Goal: Use online tool/utility: Utilize a website feature to perform a specific function

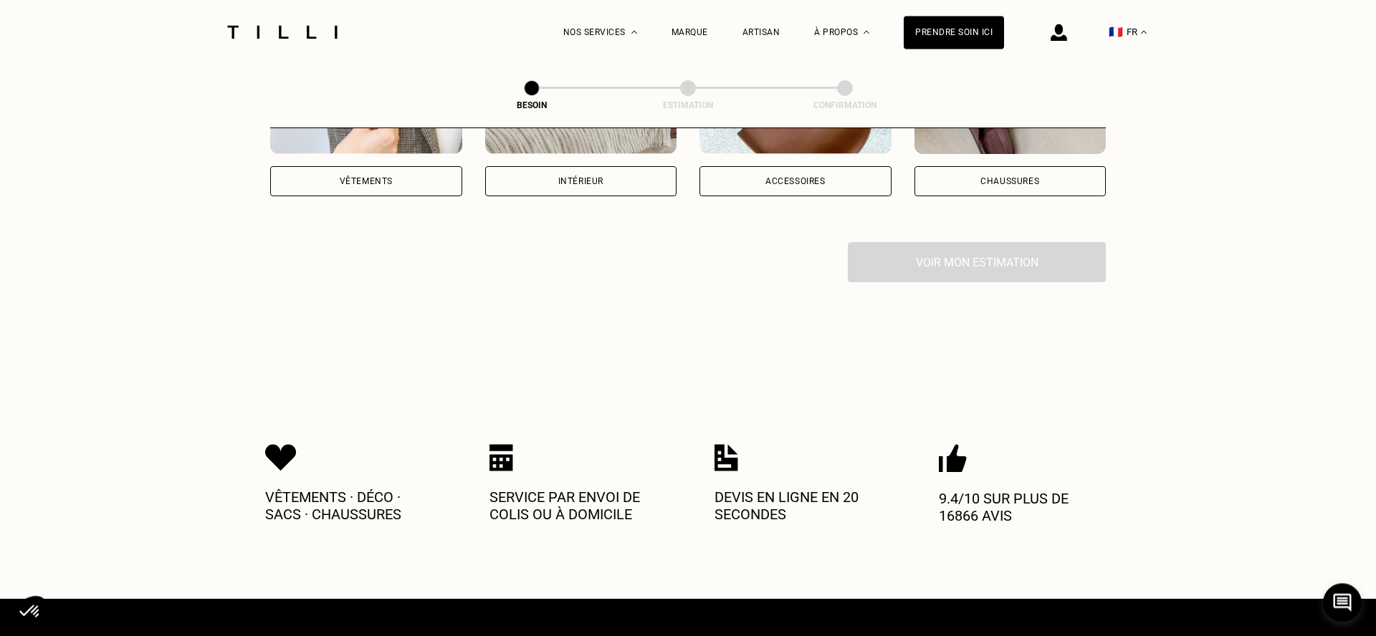
scroll to position [409, 0]
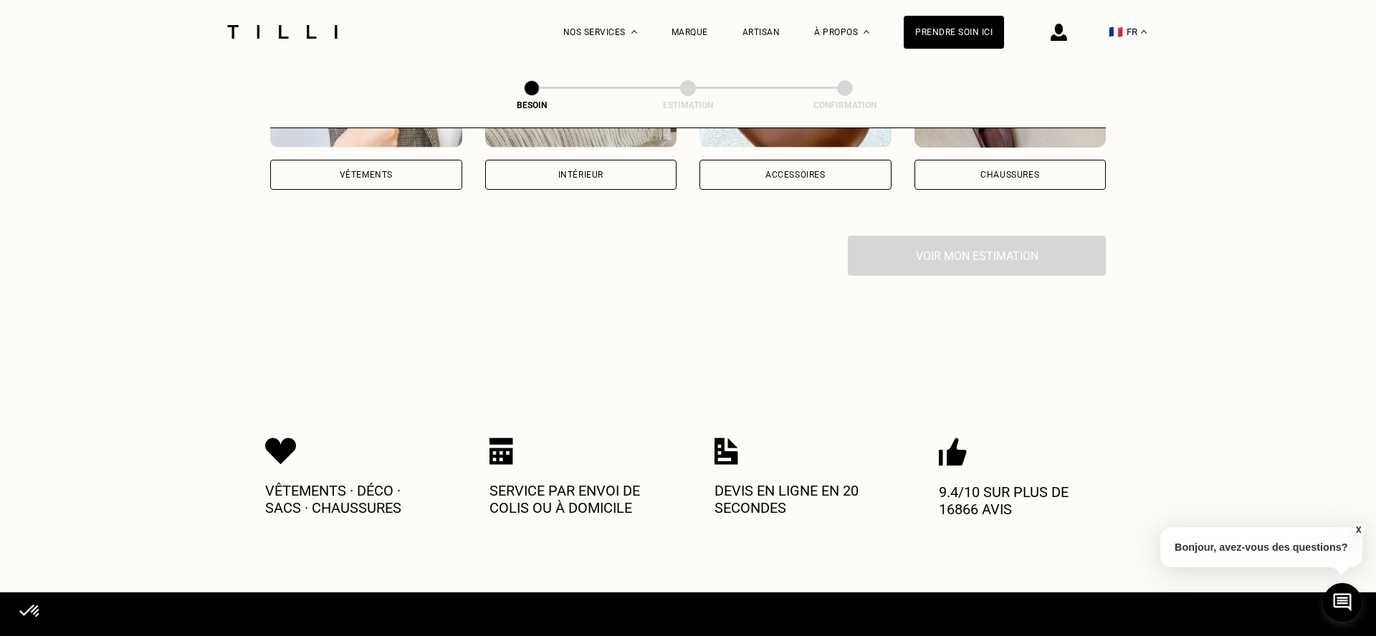
click at [586, 171] on div "Intérieur" at bounding box center [580, 175] width 45 height 9
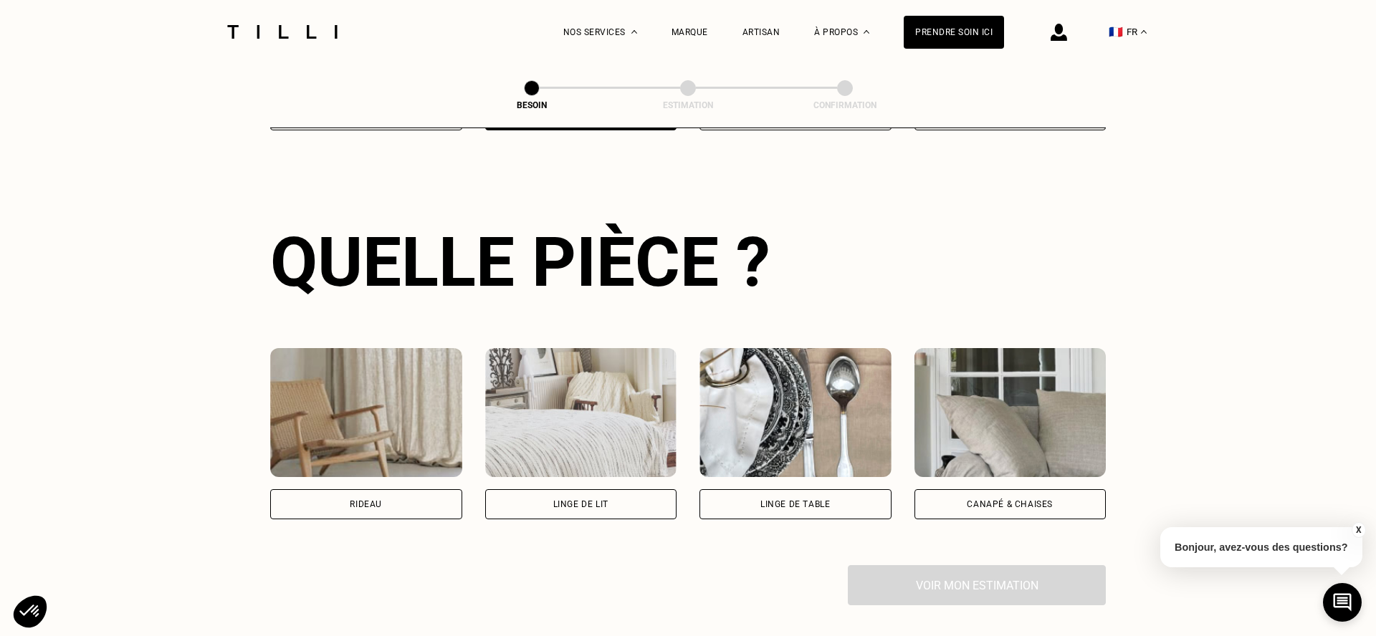
scroll to position [305, 0]
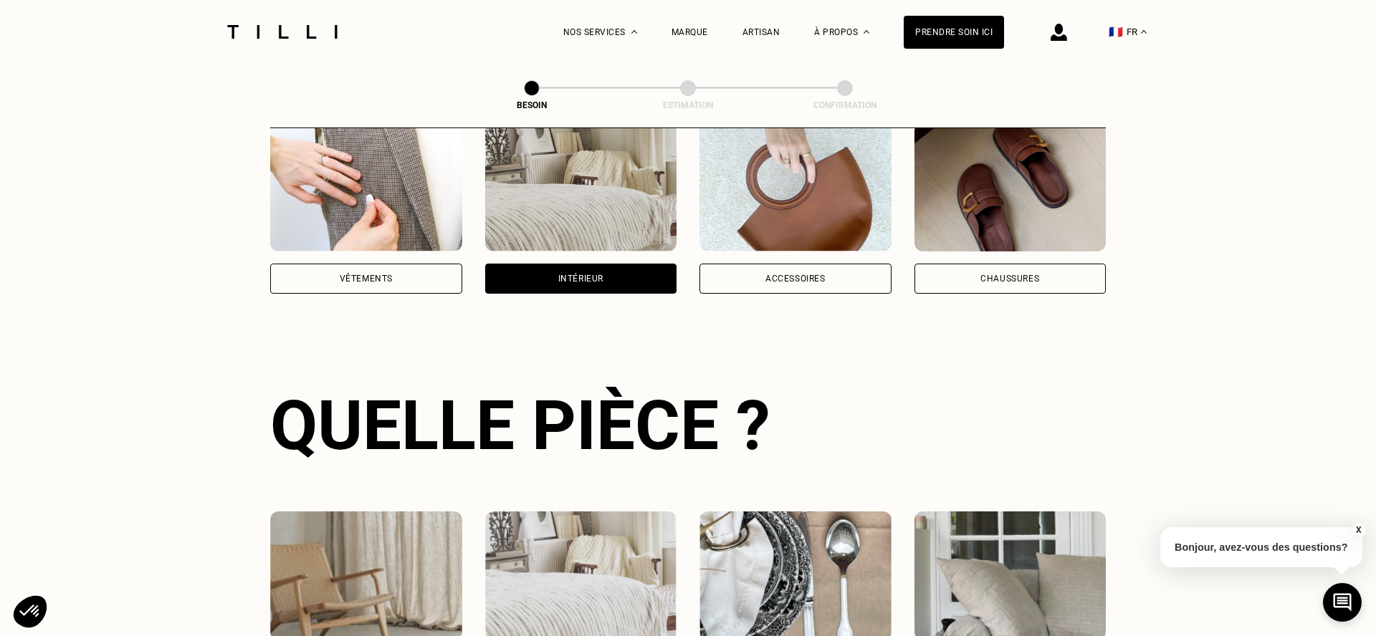
click at [570, 194] on img at bounding box center [581, 187] width 192 height 129
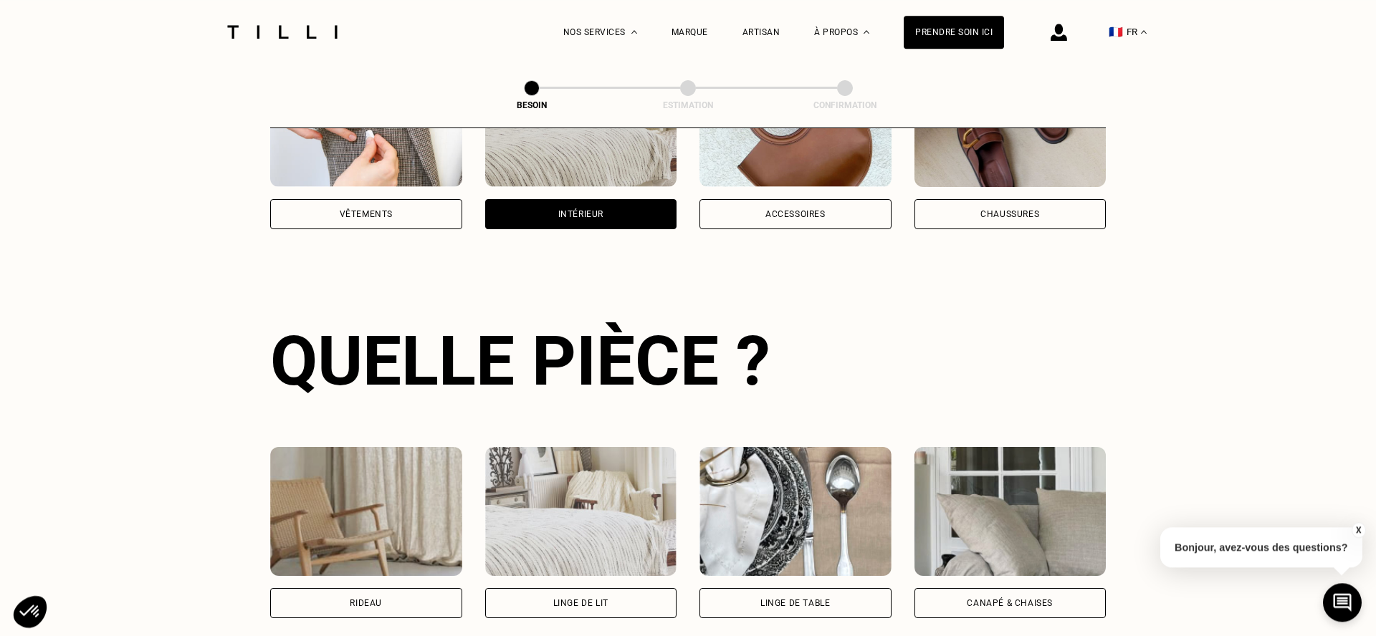
scroll to position [526, 0]
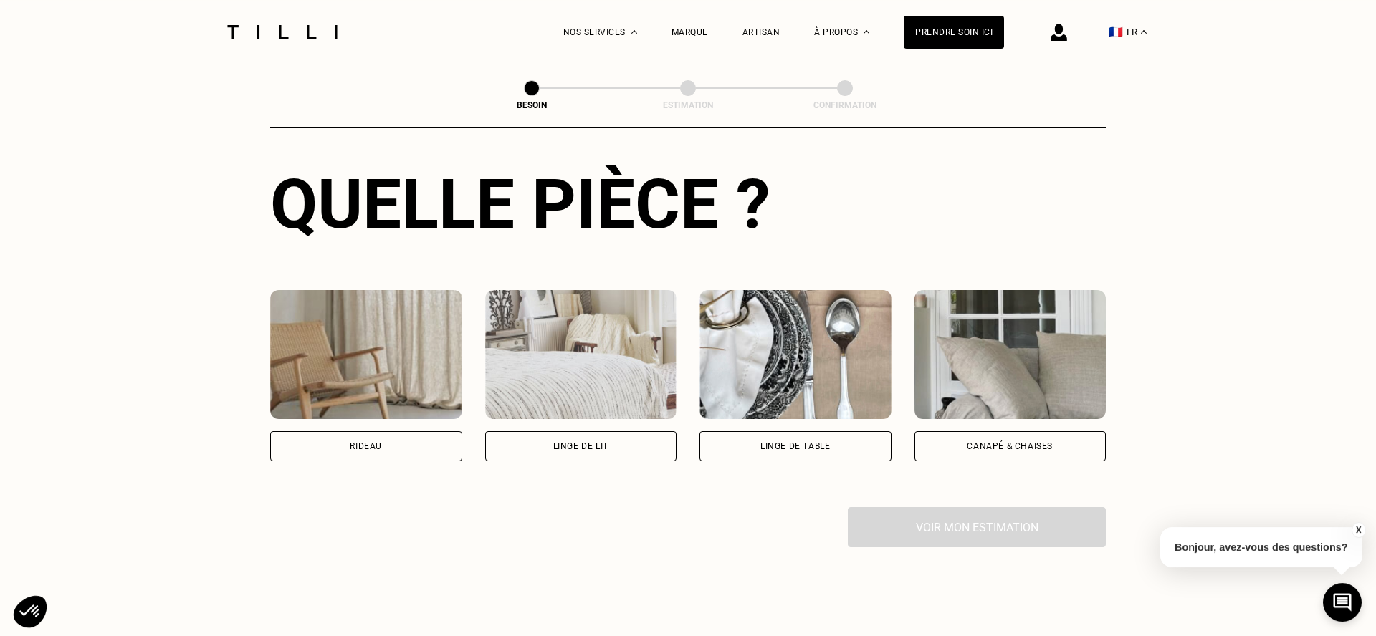
click at [416, 431] on div "Rideau" at bounding box center [366, 446] width 192 height 30
select select "FR"
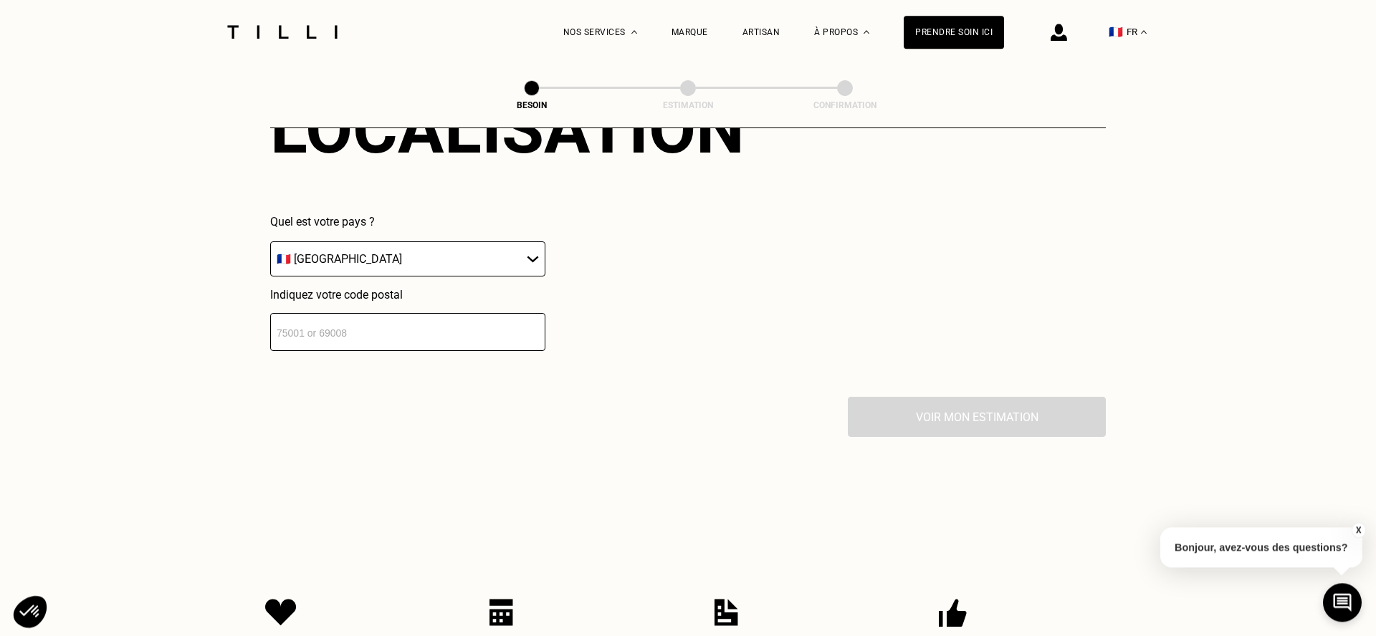
scroll to position [912, 0]
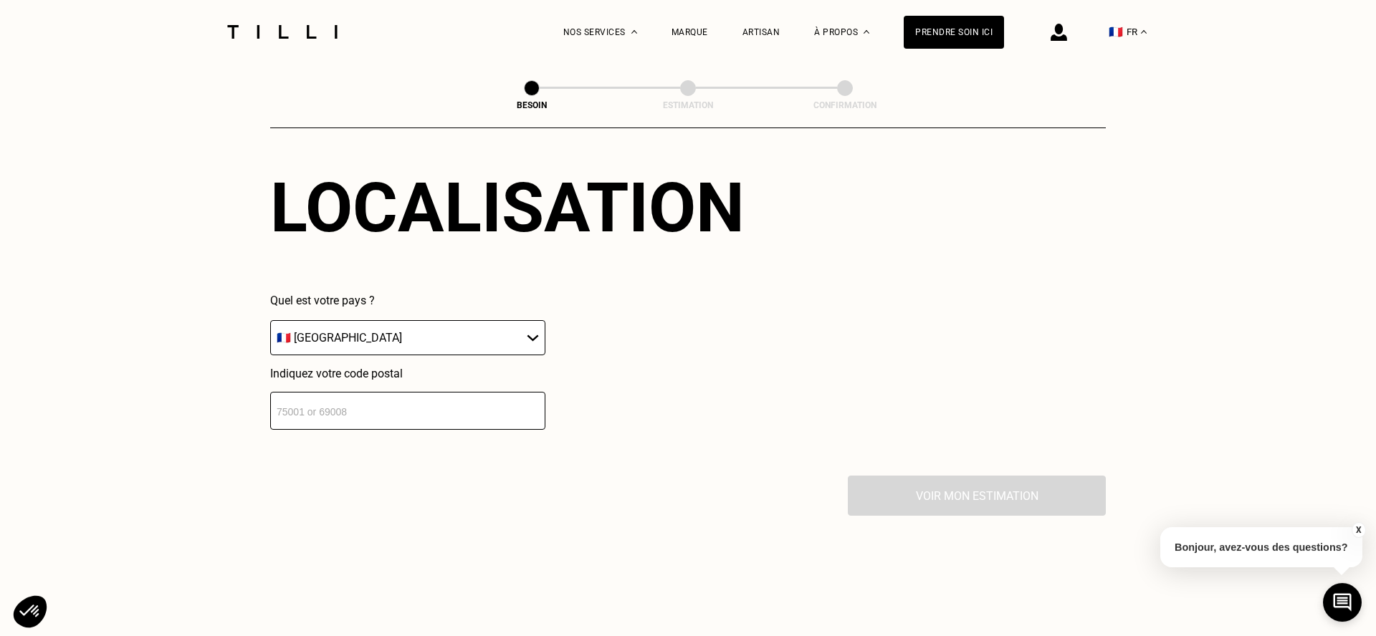
click at [437, 409] on input "number" at bounding box center [407, 411] width 275 height 38
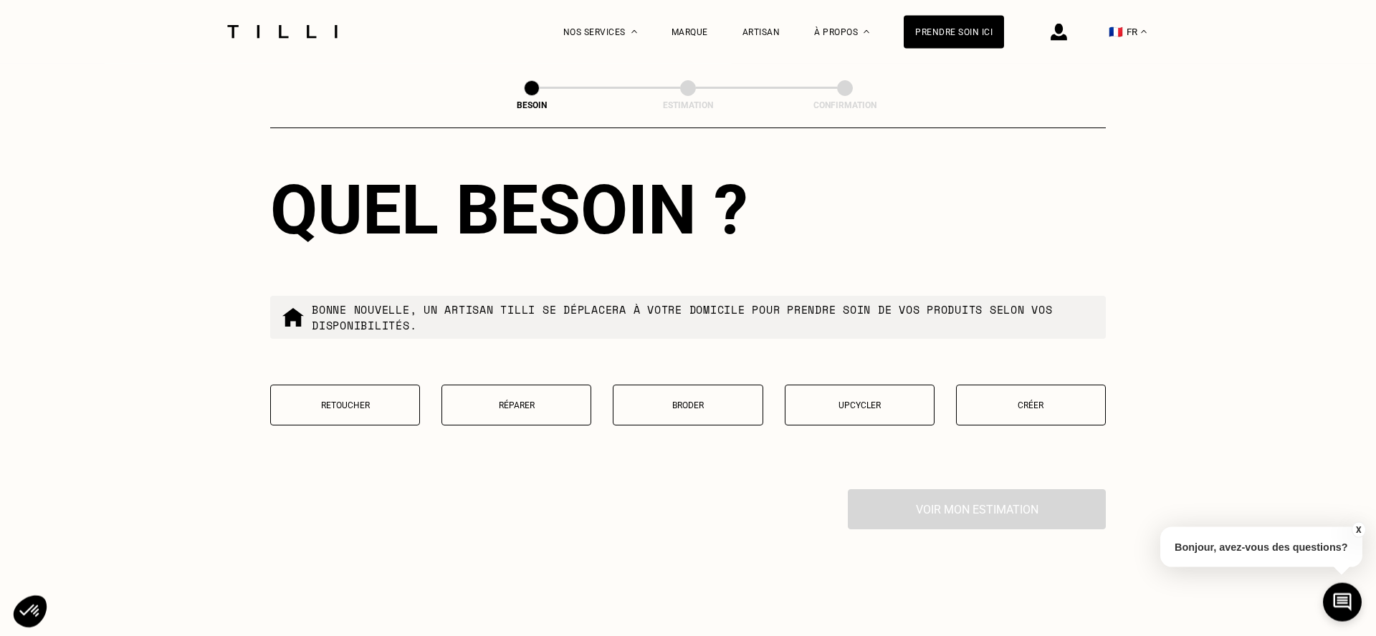
scroll to position [1296, 0]
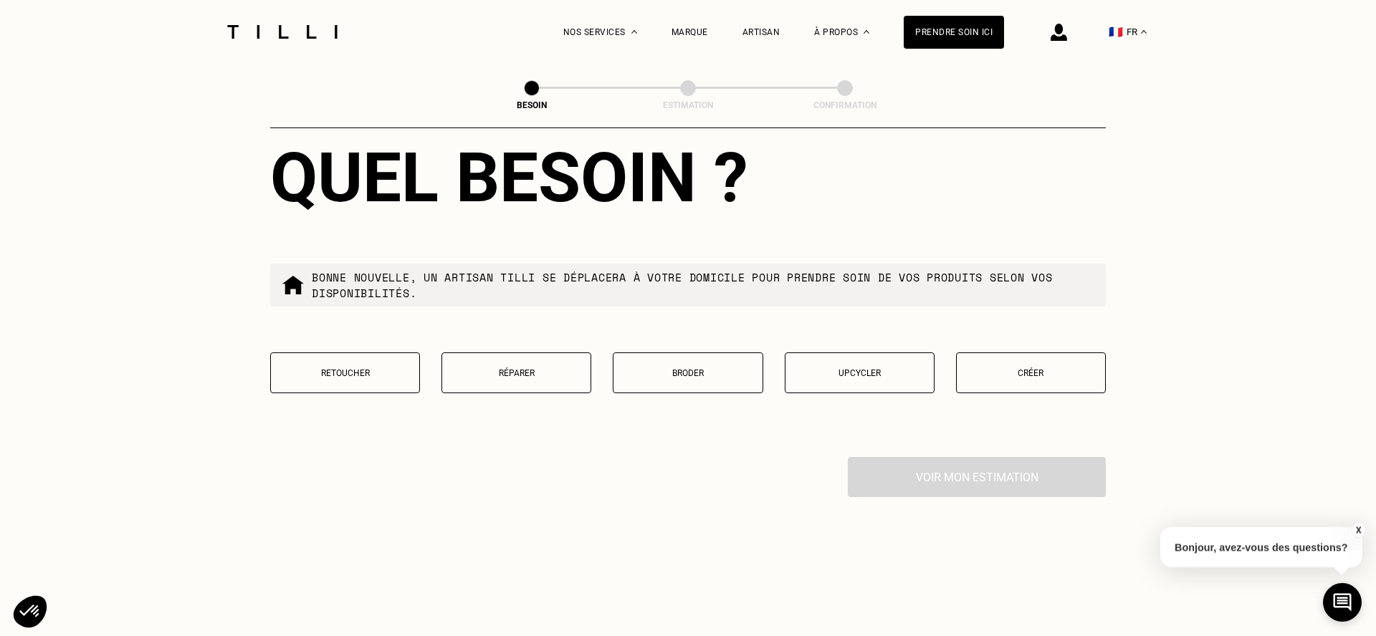
type input "75006"
click at [998, 368] on p "Créer" at bounding box center [1031, 373] width 134 height 10
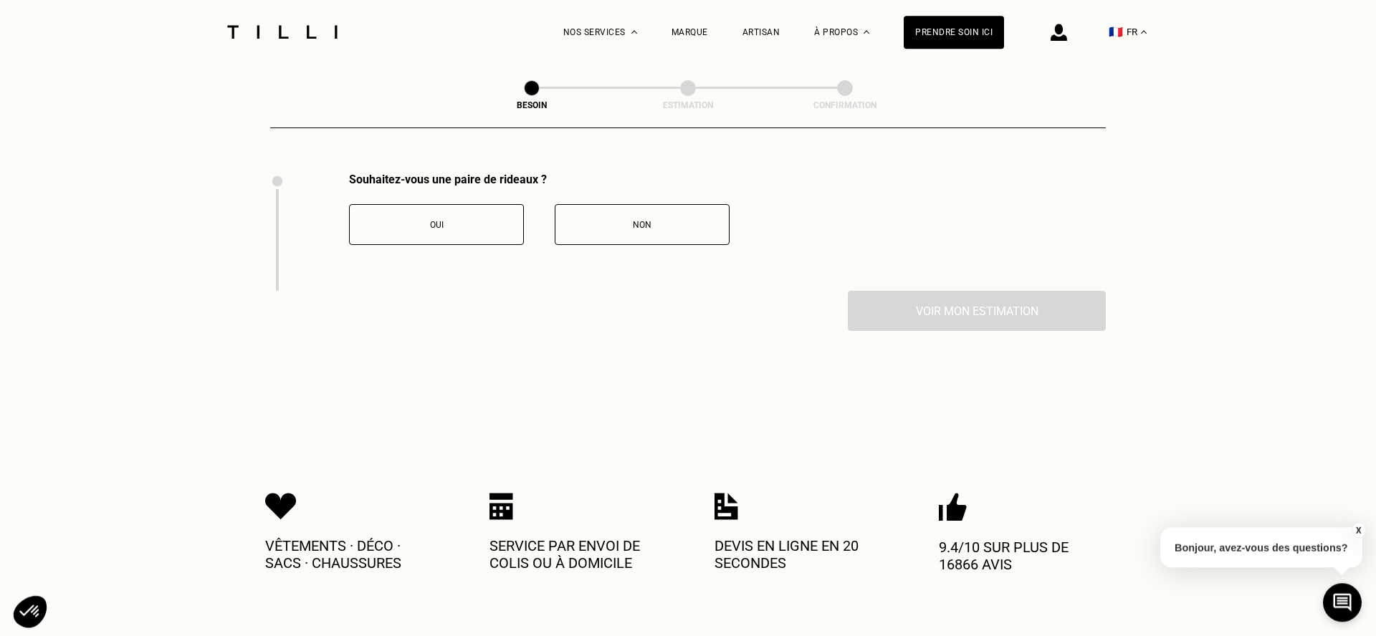
scroll to position [1581, 0]
click at [483, 229] on button "Oui" at bounding box center [436, 224] width 175 height 41
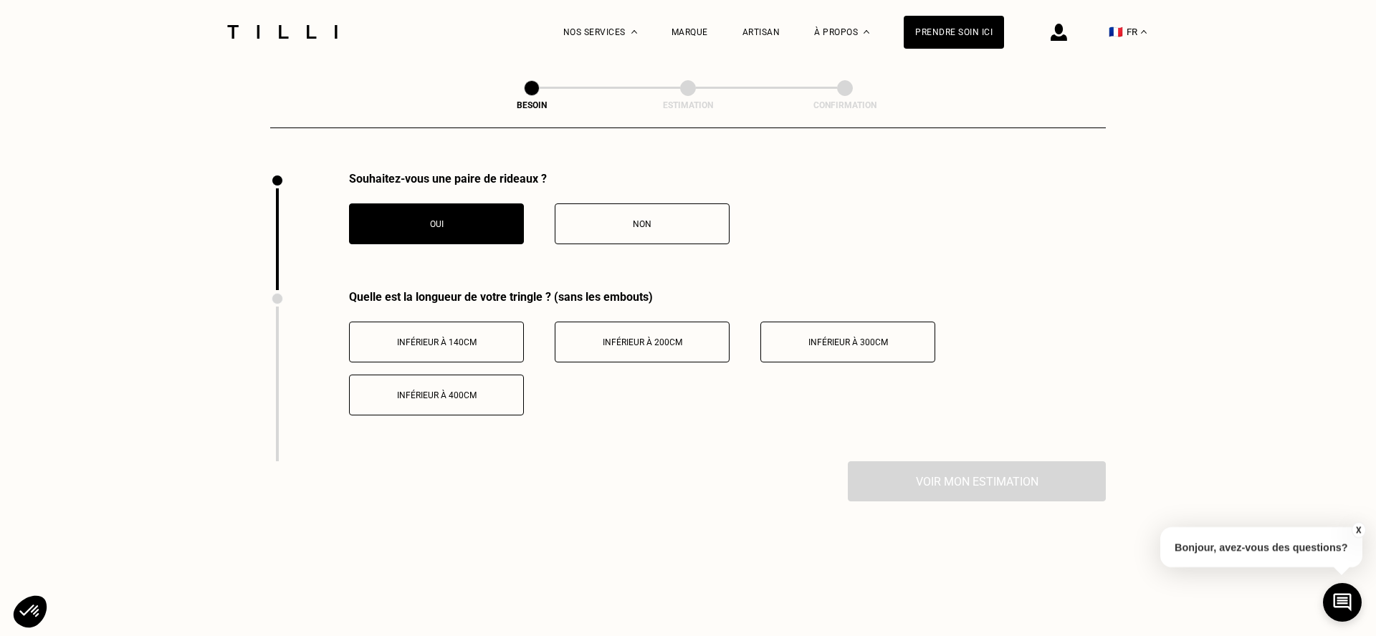
click at [617, 322] on button "Inférieur à 200cm" at bounding box center [642, 342] width 175 height 41
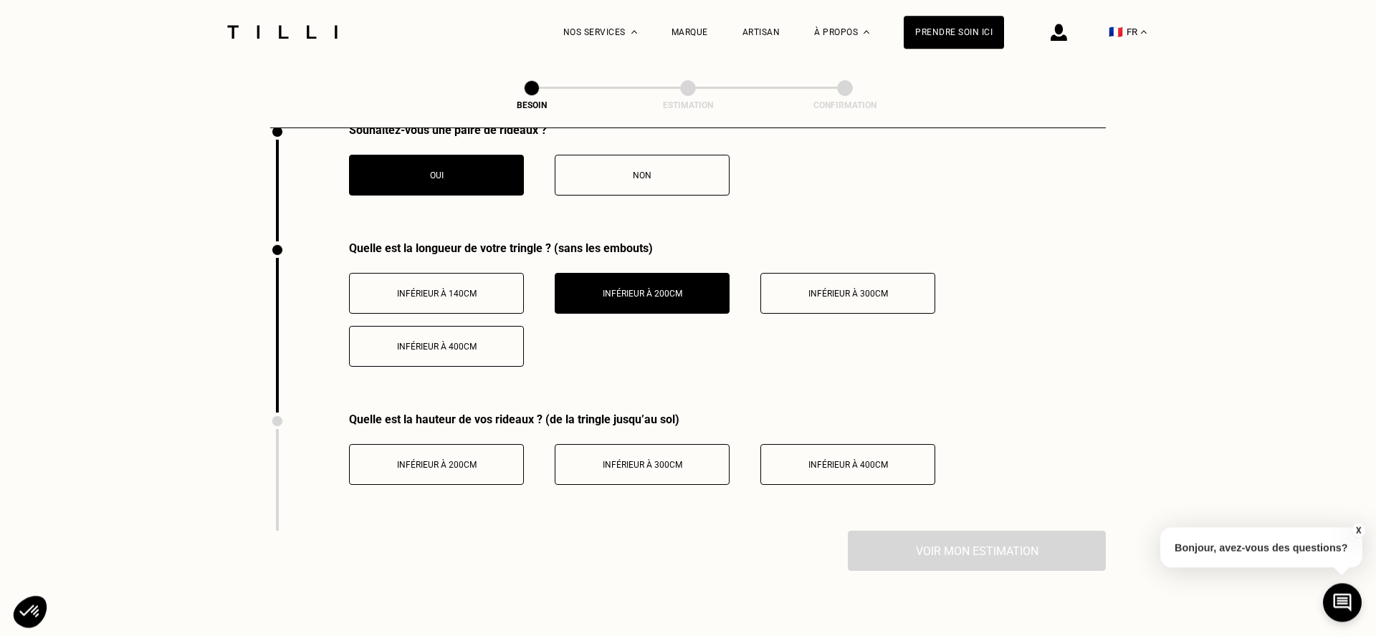
scroll to position [1663, 0]
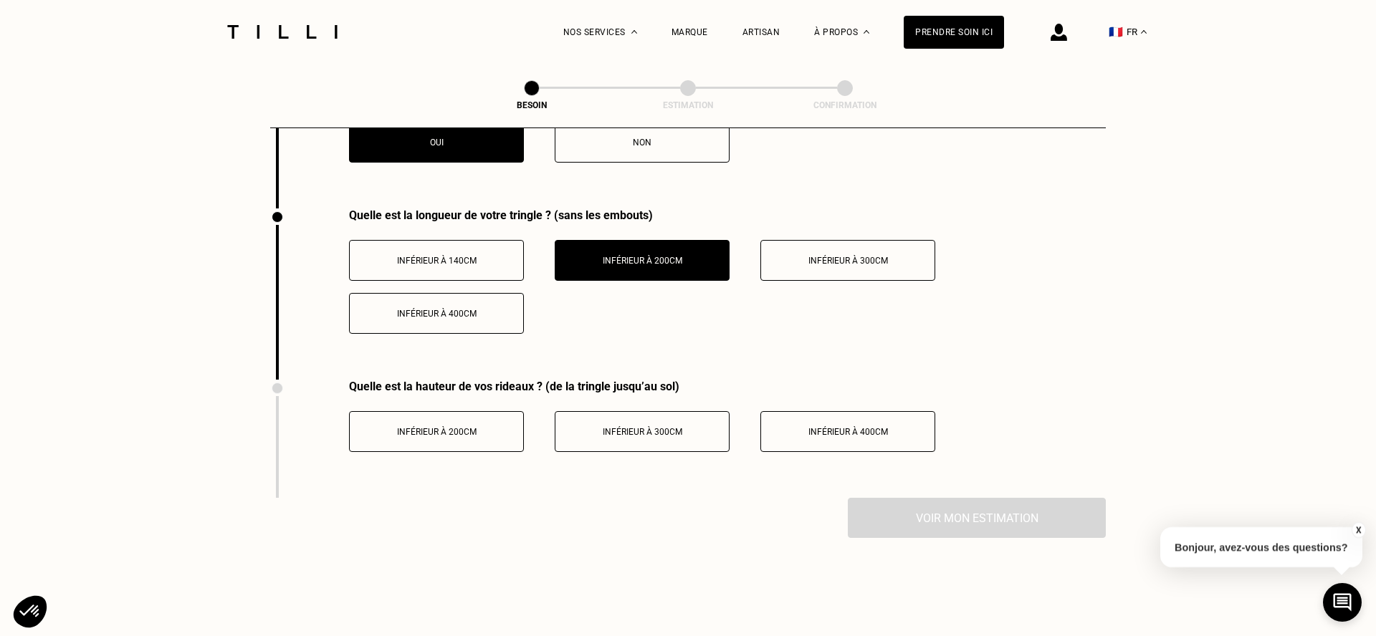
click at [598, 429] on button "Inférieur à 300cm" at bounding box center [642, 431] width 175 height 41
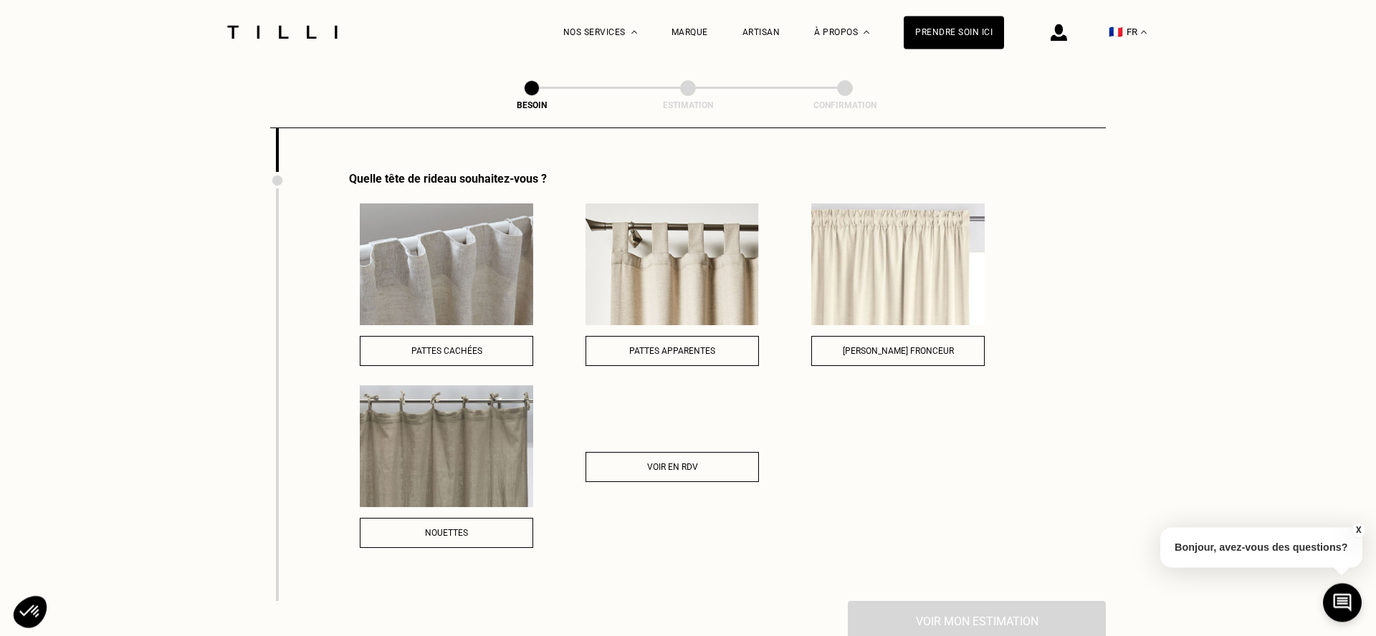
scroll to position [1990, 0]
click at [456, 289] on img at bounding box center [446, 264] width 173 height 122
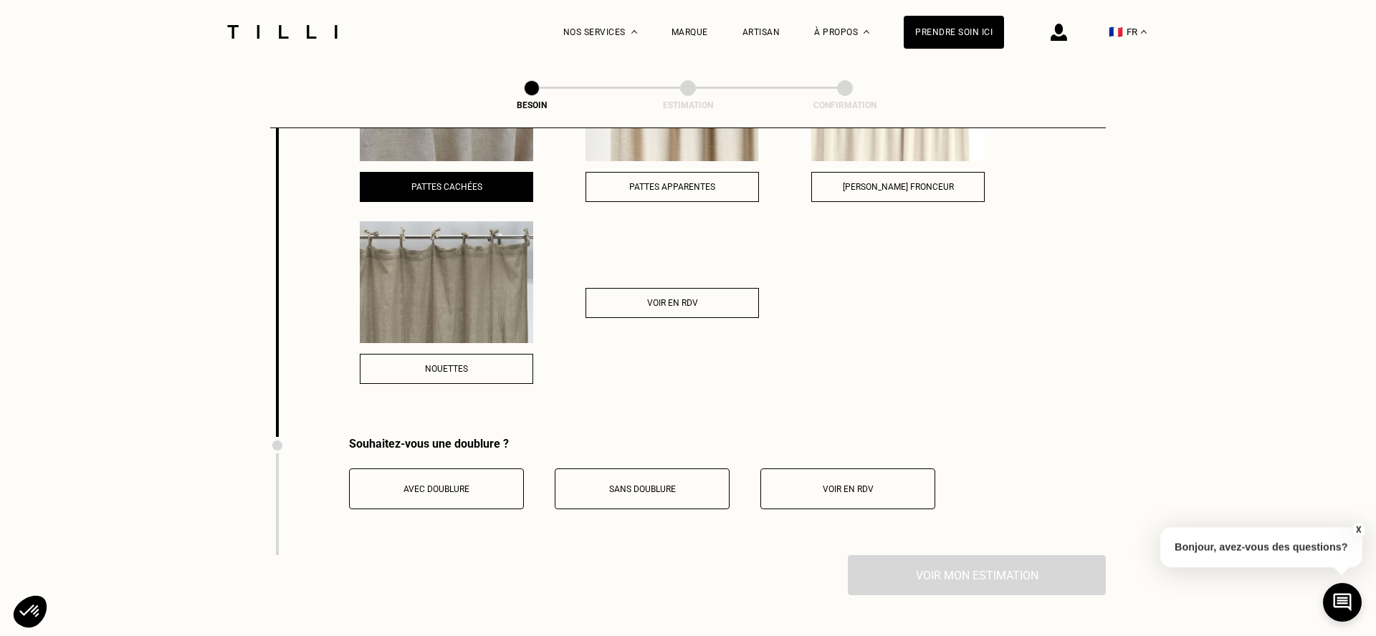
scroll to position [2235, 0]
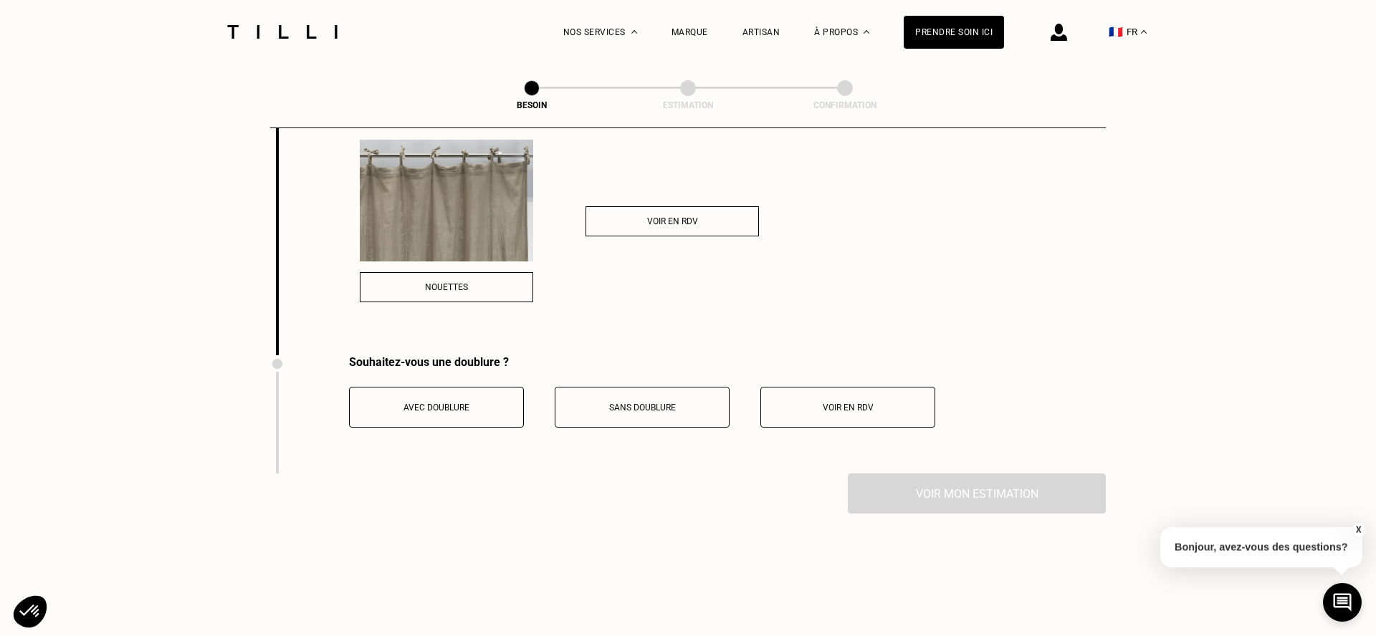
click at [467, 403] on span "Avec doublure" at bounding box center [437, 408] width 66 height 10
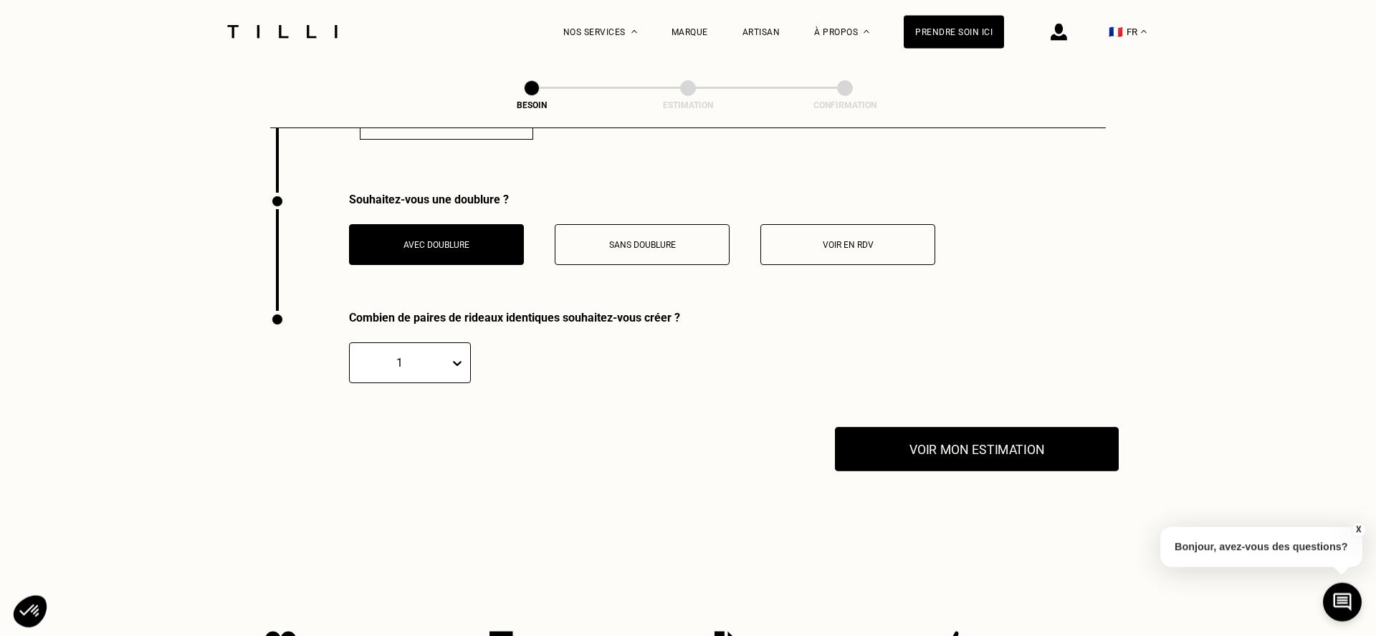
scroll to position [2398, 0]
click at [916, 434] on button "Voir mon estimation" at bounding box center [977, 448] width 284 height 44
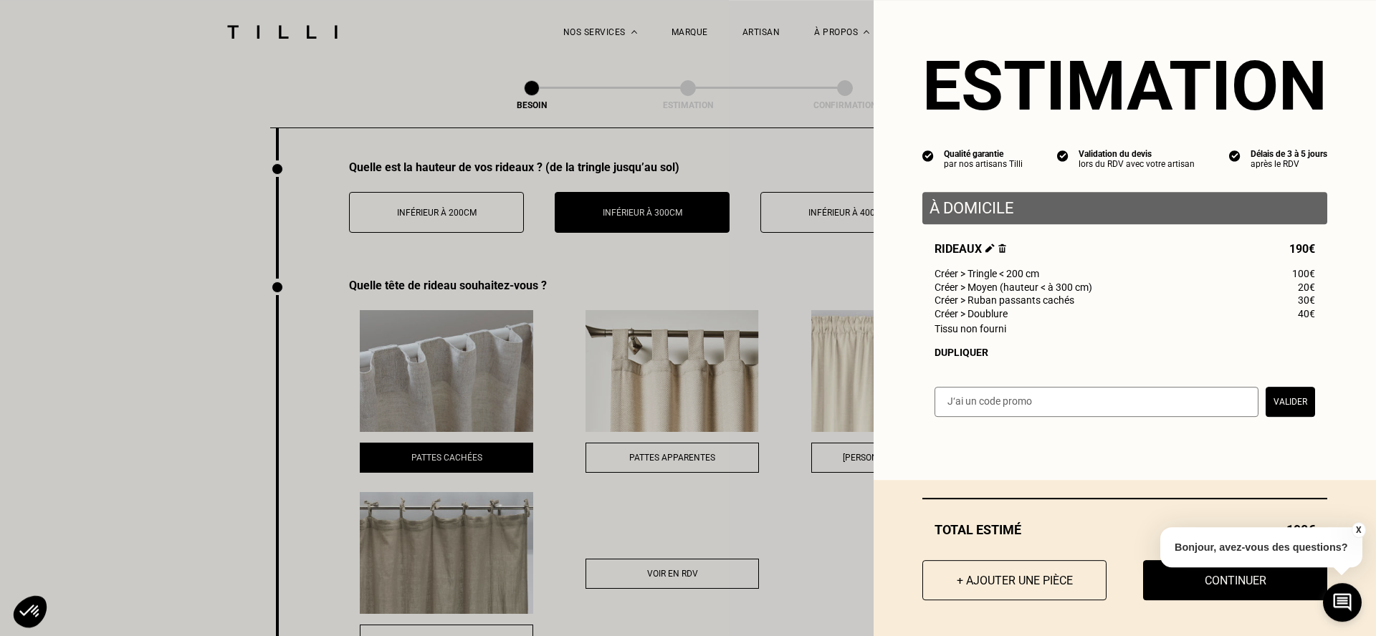
scroll to position [1826, 0]
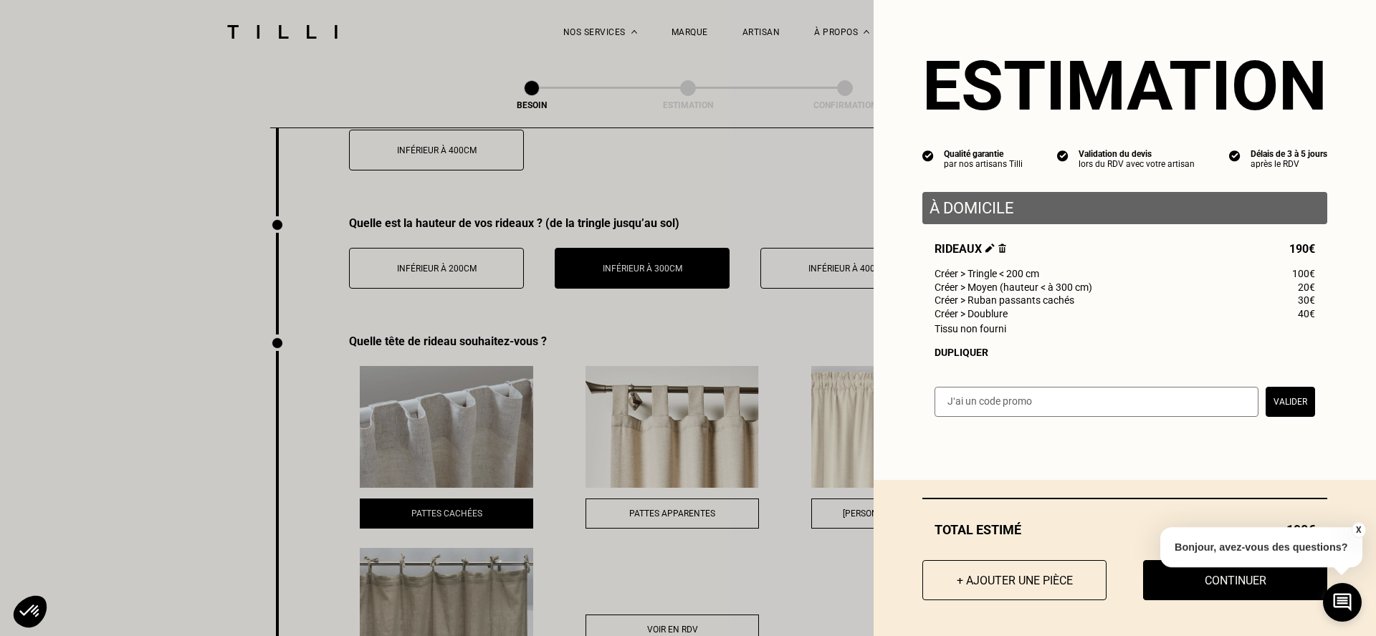
click at [1360, 529] on button "X" at bounding box center [1358, 531] width 14 height 16
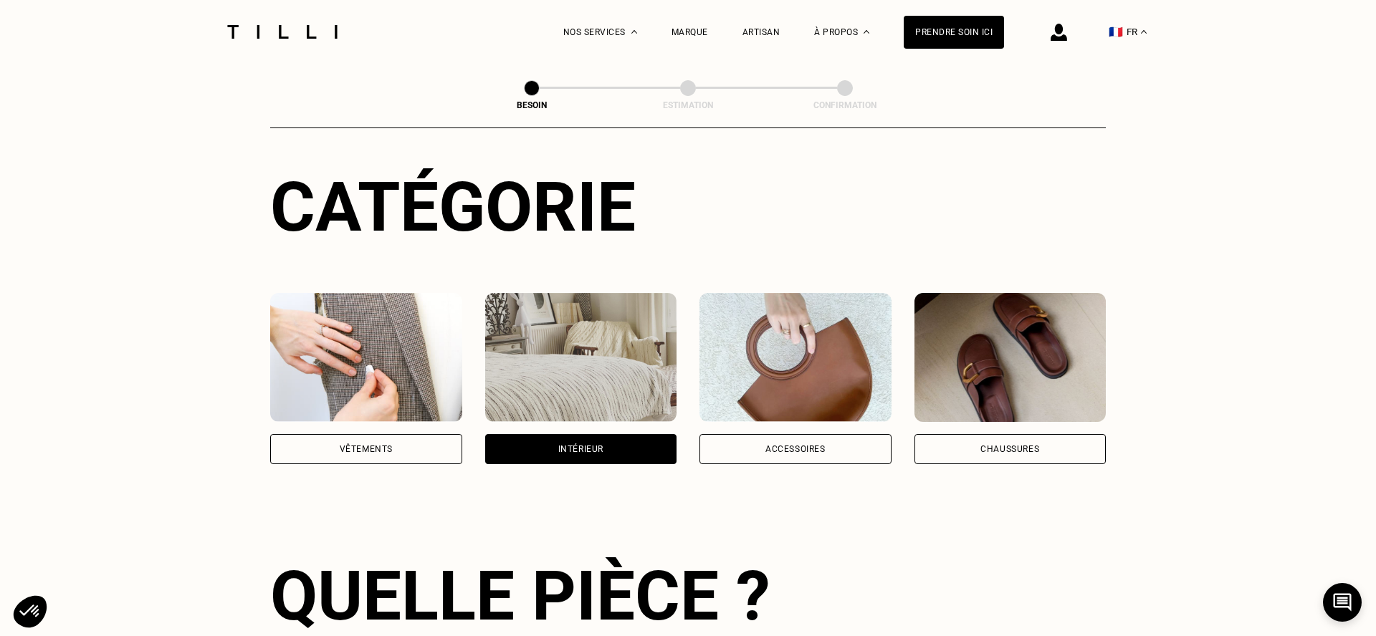
scroll to position [0, 0]
